Goal: Information Seeking & Learning: Learn about a topic

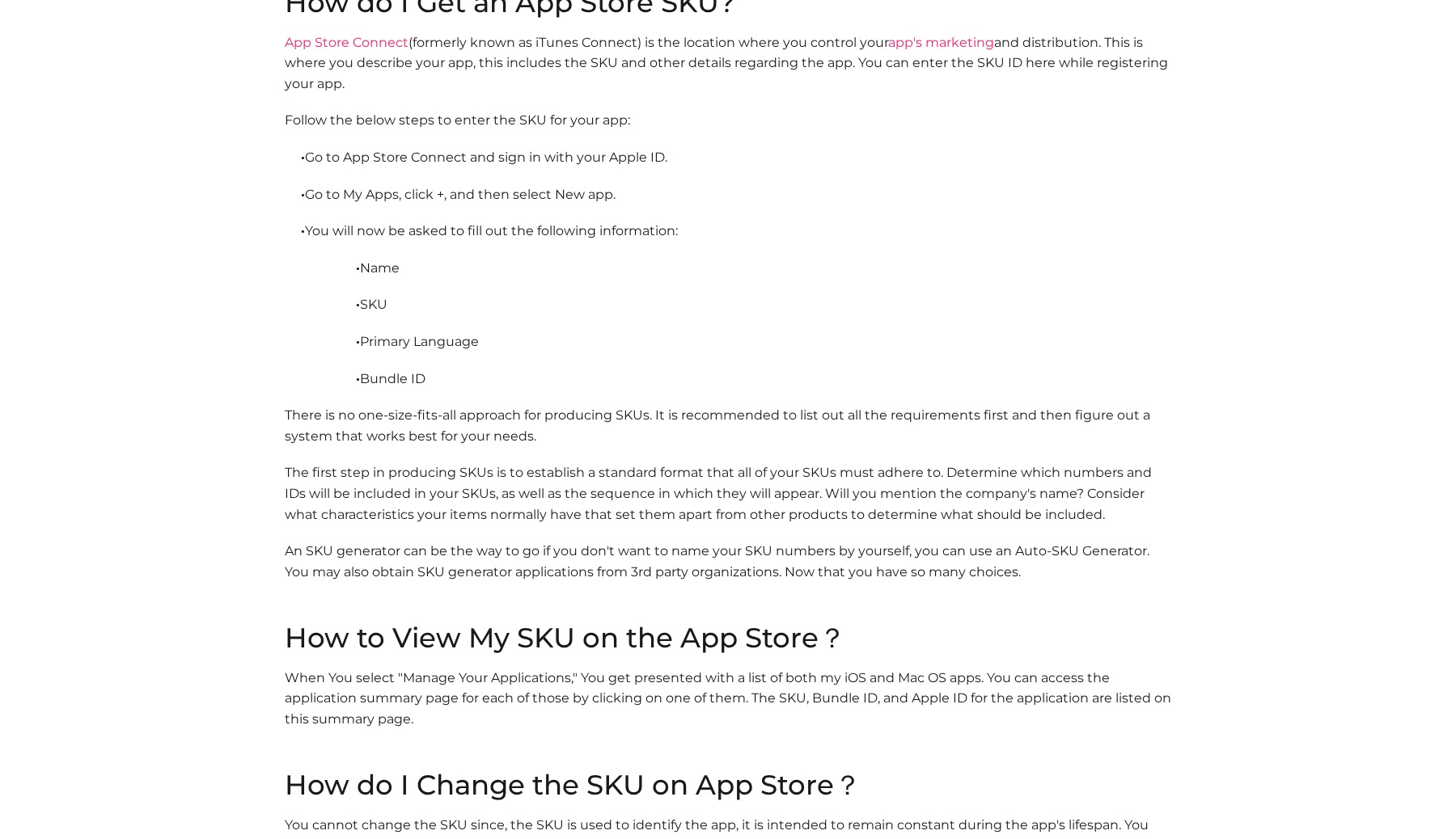
scroll to position [1628, 0]
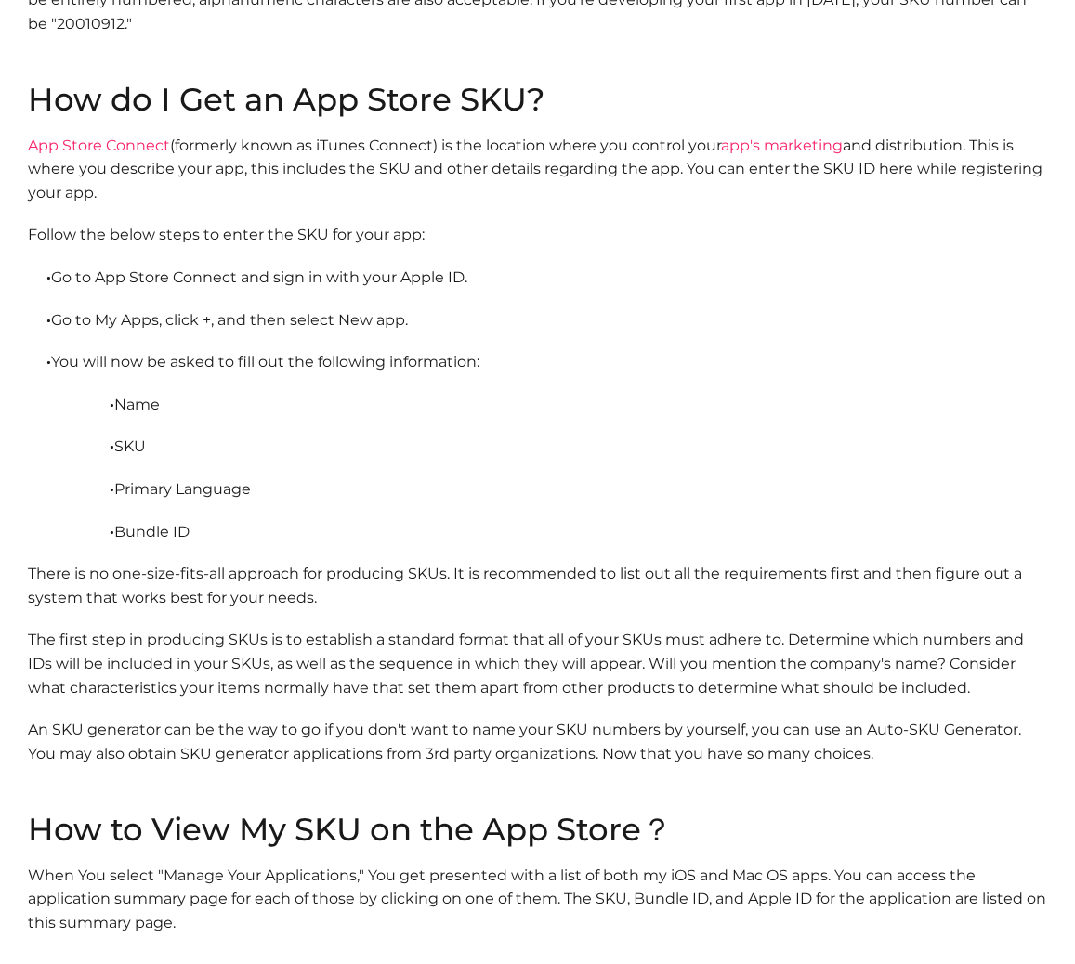
click at [52, 730] on p "An SKU generator can be the way to go if you don't want to name your SKU number…" at bounding box center [537, 765] width 1019 height 95
drag, startPoint x: 52, startPoint y: 730, endPoint x: 85, endPoint y: 730, distance: 32.5
click at [85, 730] on p "An SKU generator can be the way to go if you don't want to name your SKU number…" at bounding box center [537, 765] width 1019 height 95
click at [33, 730] on p "An SKU generator can be the way to go if you don't want to name your SKU number…" at bounding box center [537, 765] width 1019 height 95
drag, startPoint x: 33, startPoint y: 730, endPoint x: 124, endPoint y: 731, distance: 91.0
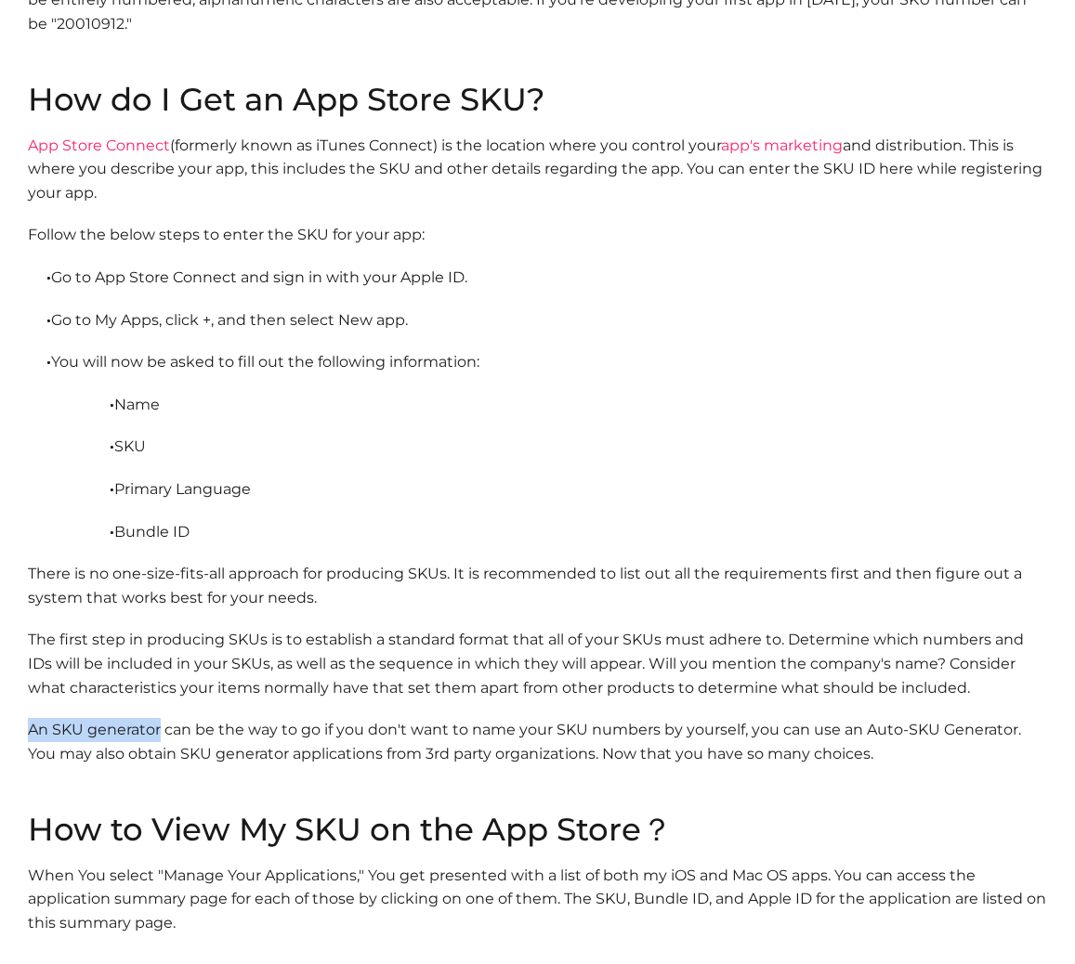
click at [124, 731] on p "An SKU generator can be the way to go if you don't want to name your SKU number…" at bounding box center [537, 765] width 1019 height 95
copy p "An SKU generator"
drag, startPoint x: 870, startPoint y: 737, endPoint x: 1014, endPoint y: 738, distance: 144.9
click at [1014, 738] on p "An SKU generator can be the way to go if you don't want to name your SKU number…" at bounding box center [537, 765] width 1019 height 95
drag, startPoint x: 996, startPoint y: 765, endPoint x: 996, endPoint y: 562, distance: 203.4
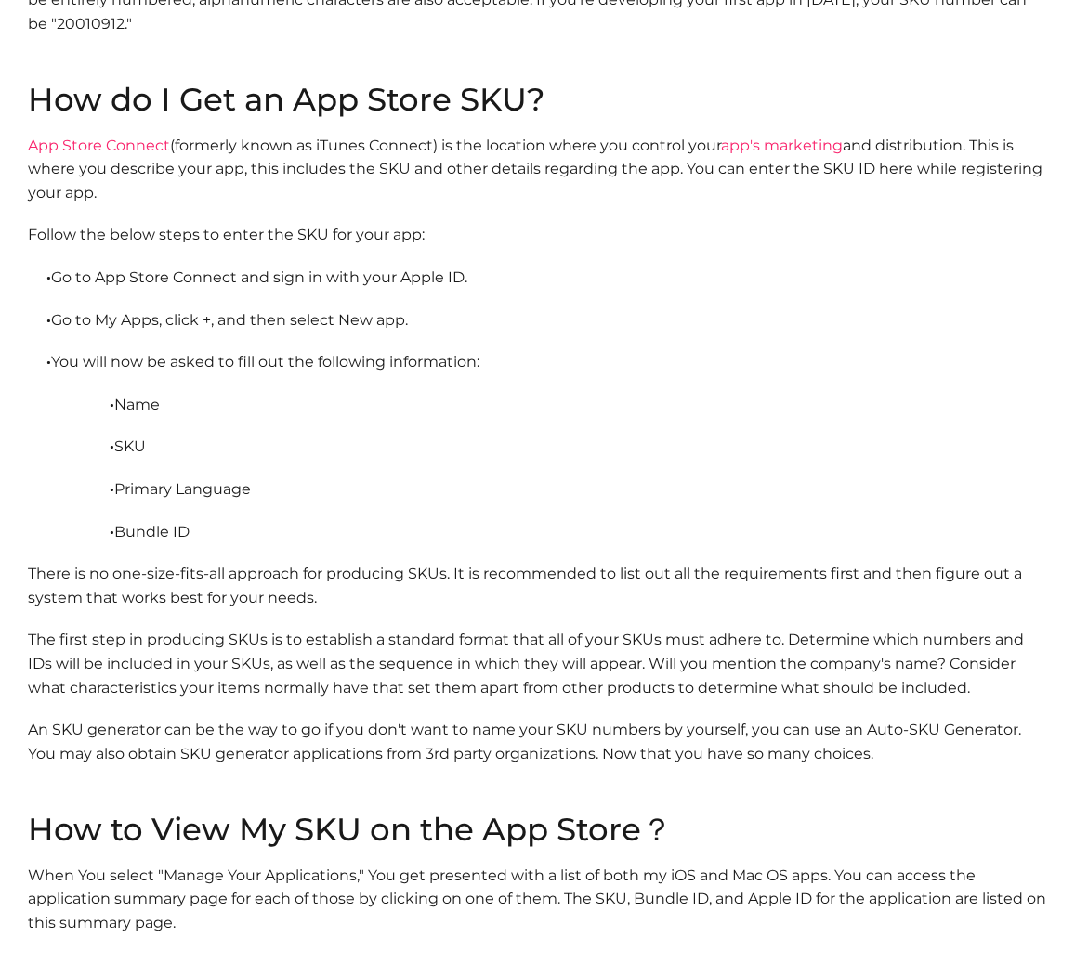
click at [996, 765] on p "An SKU generator can be the way to go if you don't want to name your SKU number…" at bounding box center [537, 765] width 1019 height 95
